Goal: Communication & Community: Answer question/provide support

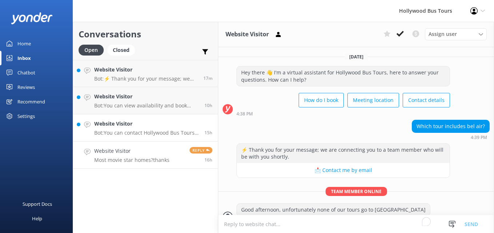
scroll to position [107, 0]
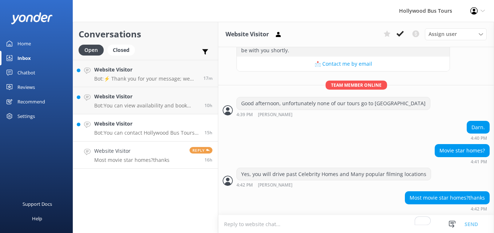
click at [152, 127] on h4 "Website Visitor" at bounding box center [146, 124] width 105 height 8
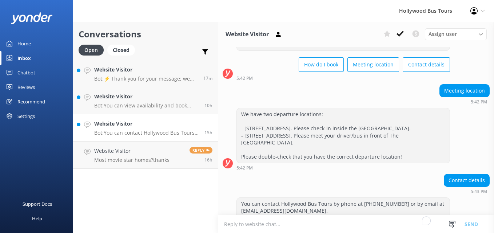
scroll to position [70, 0]
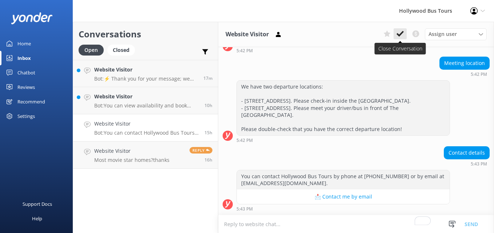
click at [402, 33] on use at bounding box center [399, 34] width 7 height 6
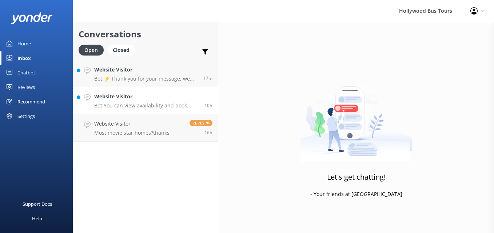
click at [155, 106] on p "Bot: You can view availability and book your bus tour online at [URL][DOMAIN_NA…" at bounding box center [146, 106] width 105 height 7
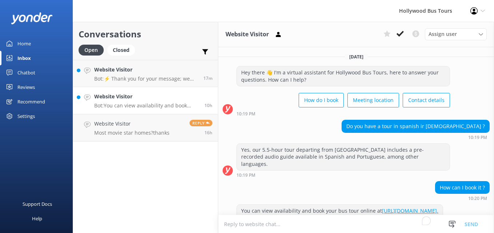
scroll to position [44, 0]
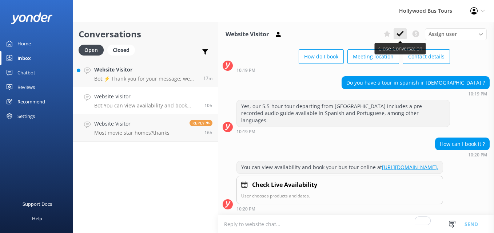
click at [396, 36] on button at bounding box center [399, 33] width 13 height 11
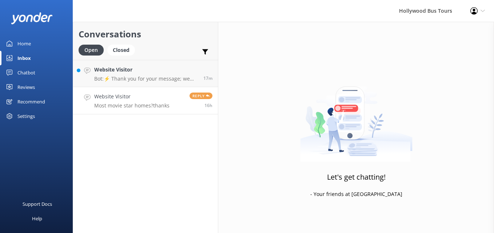
click at [144, 97] on h4 "Website Visitor" at bounding box center [131, 97] width 75 height 8
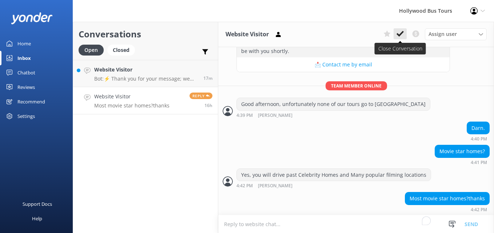
scroll to position [107, 0]
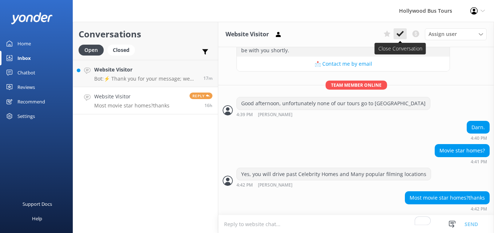
click at [398, 30] on icon at bounding box center [399, 33] width 7 height 7
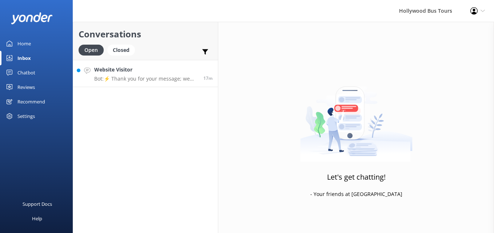
click at [164, 81] on p "Bot: ⚡ Thank you for your message; we are connecting you to a team member who w…" at bounding box center [146, 79] width 104 height 7
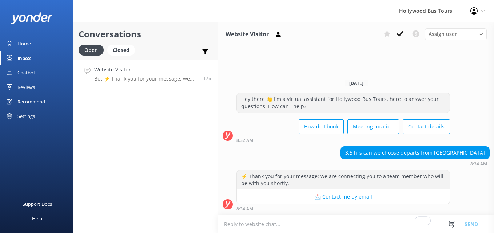
click at [33, 59] on link "Inbox" at bounding box center [36, 58] width 73 height 15
